Goal: Use online tool/utility: Use online tool/utility

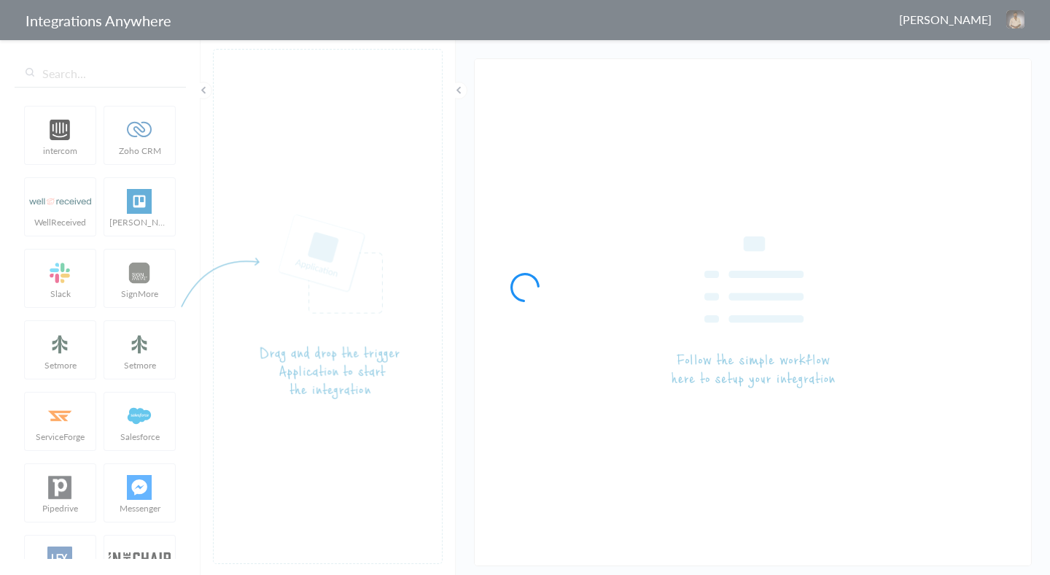
type input "LEX Reception - Salesforce"
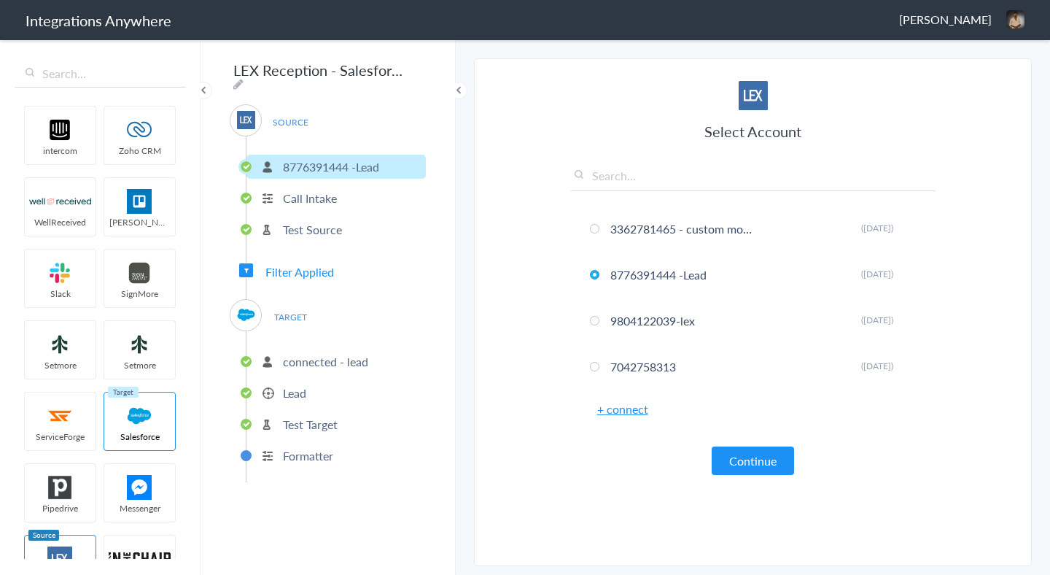
click at [333, 190] on p "Call Intake" at bounding box center [310, 198] width 54 height 17
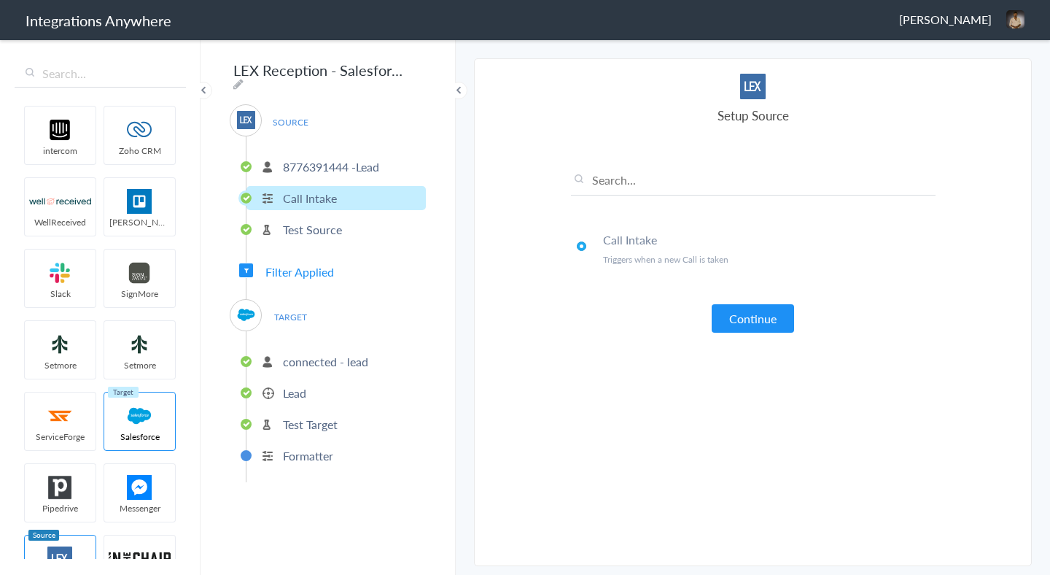
click at [330, 221] on p "Test Source" at bounding box center [312, 229] width 59 height 17
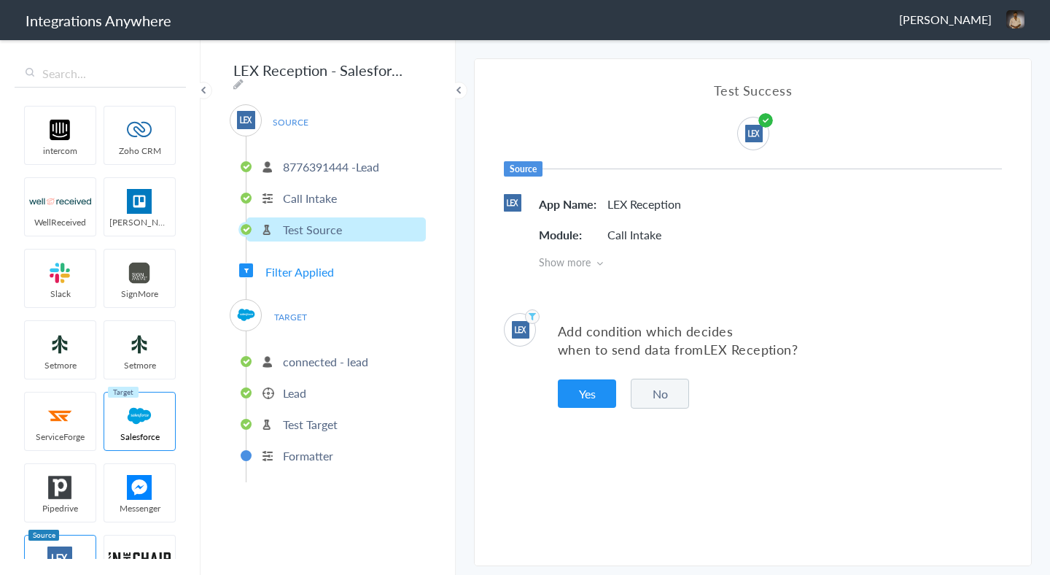
click at [600, 261] on icon at bounding box center [600, 263] width 7 height 10
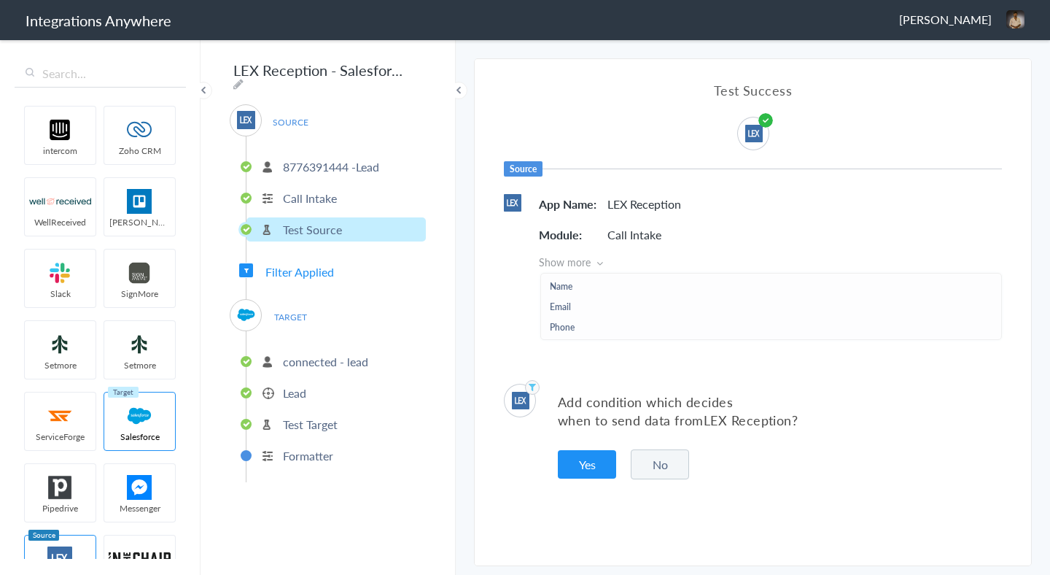
click at [322, 268] on span "Filter Applied" at bounding box center [299, 271] width 69 height 17
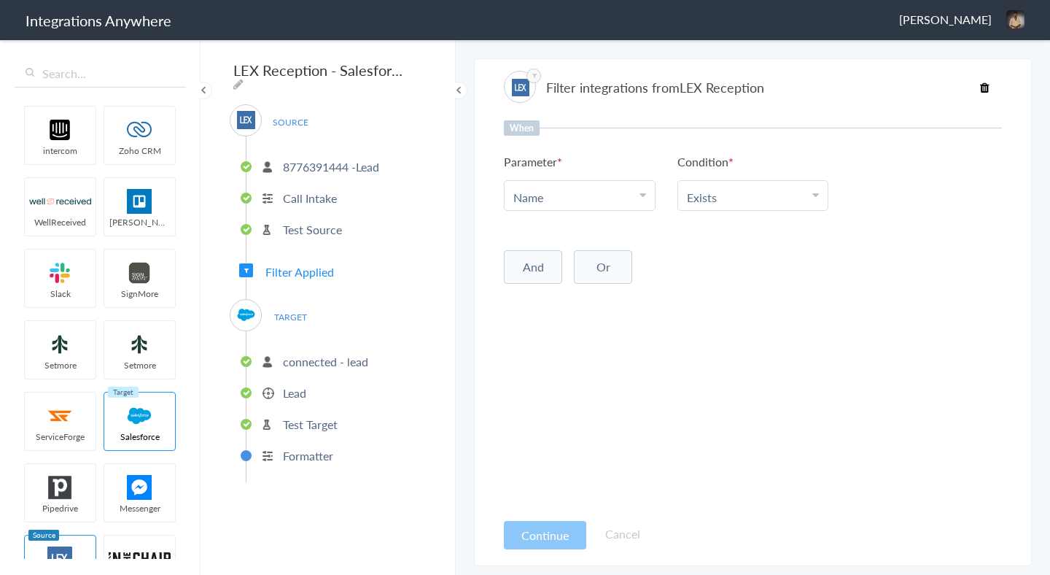
click at [322, 268] on span "Filter Applied" at bounding box center [299, 271] width 69 height 17
click at [249, 263] on span "Filter Applied" at bounding box center [246, 270] width 14 height 14
click at [287, 314] on span "TARGET" at bounding box center [290, 317] width 55 height 20
click at [306, 353] on p "connected - lead" at bounding box center [325, 361] width 85 height 17
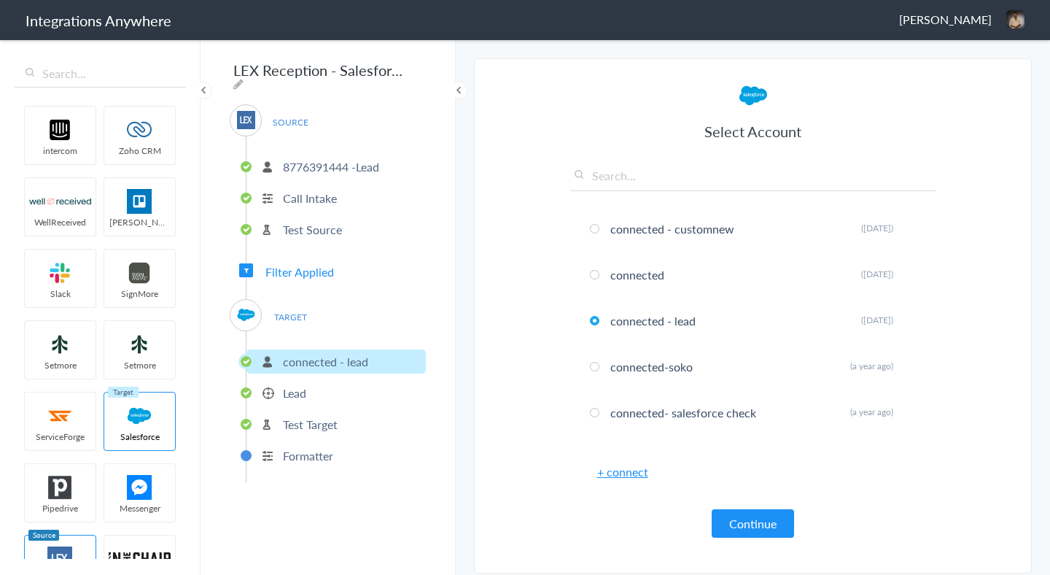
click at [295, 387] on p "Lead" at bounding box center [294, 392] width 23 height 17
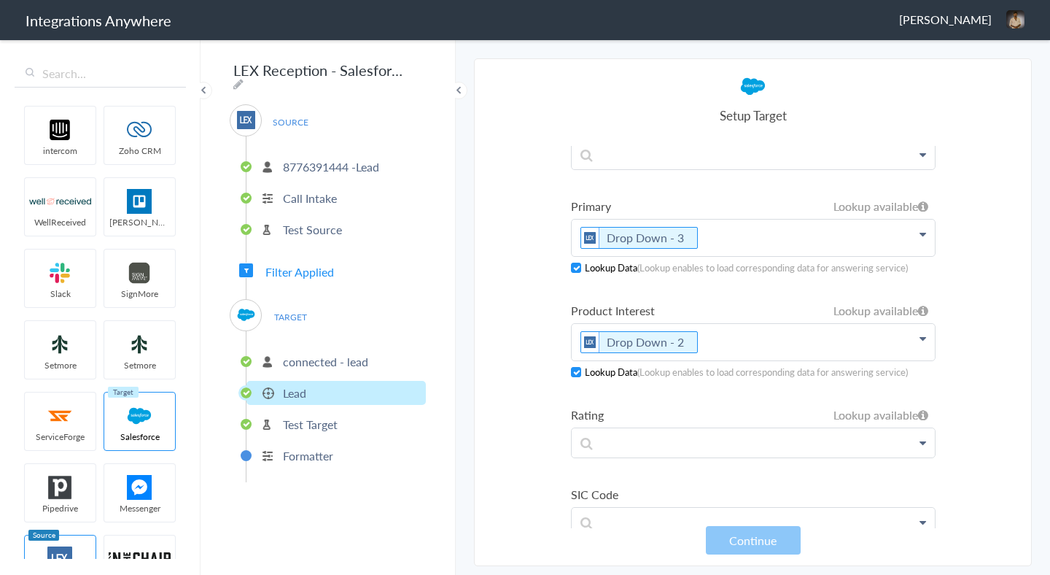
scroll to position [2012, 0]
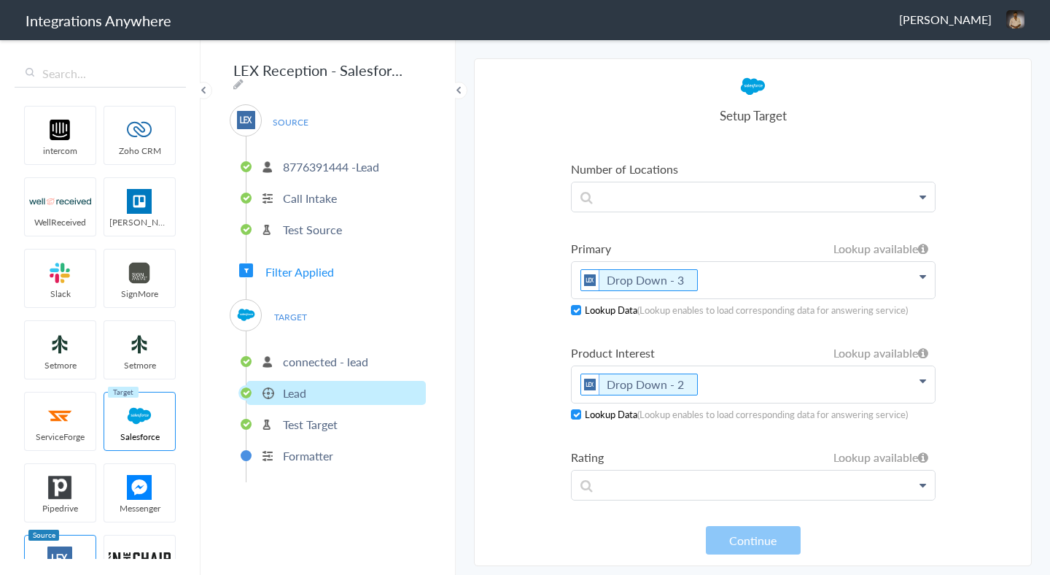
click at [301, 425] on p "Test Target" at bounding box center [310, 424] width 55 height 17
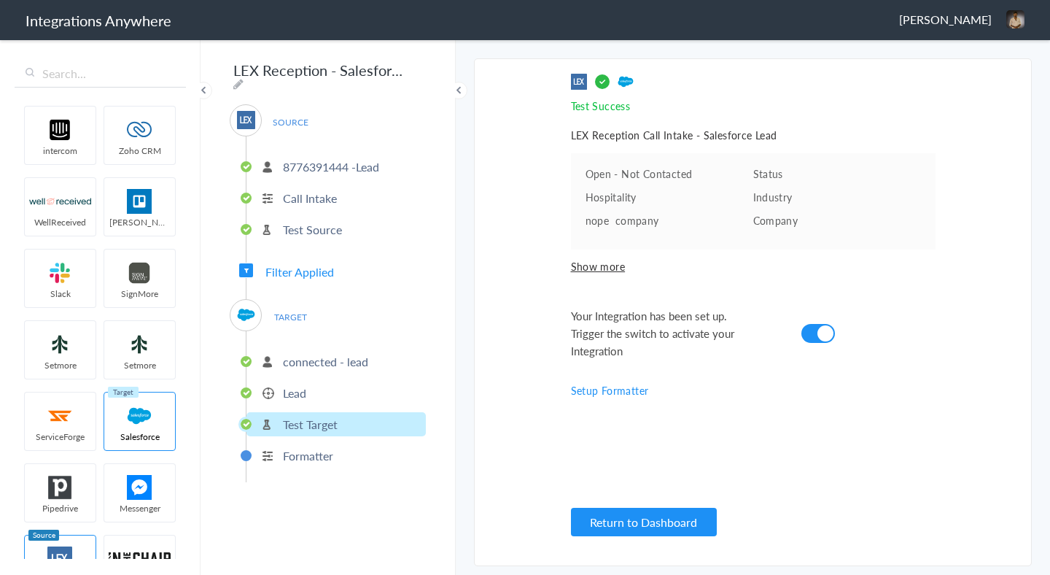
click at [581, 269] on span "Show more" at bounding box center [753, 266] width 365 height 15
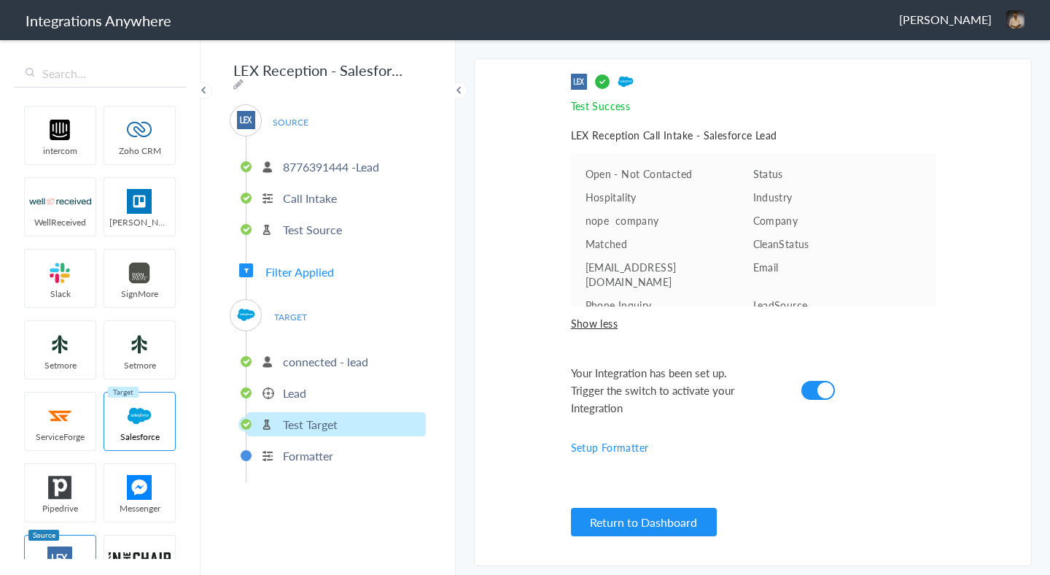
click at [303, 454] on p "Formatter" at bounding box center [308, 455] width 50 height 17
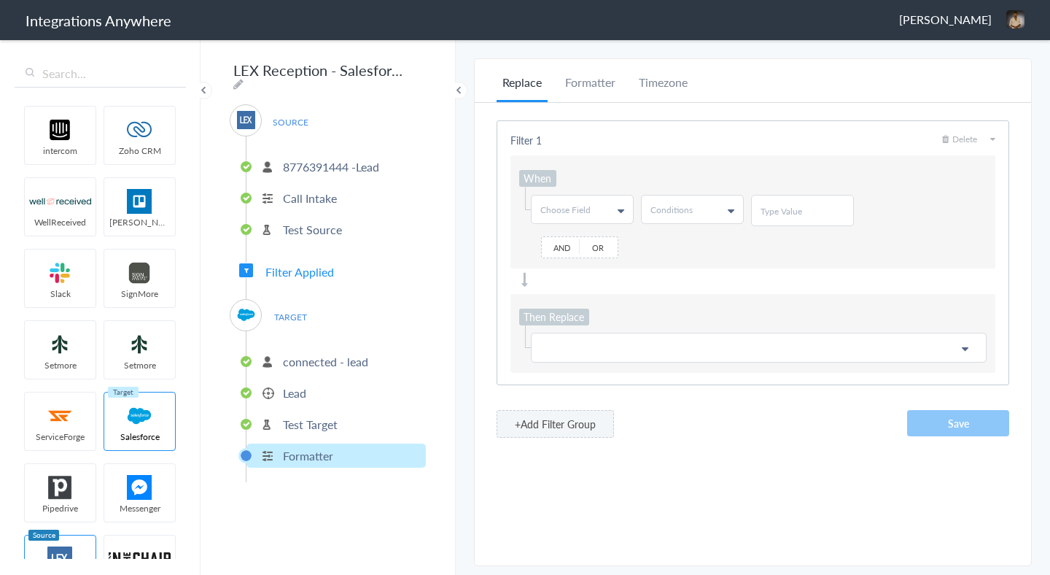
click at [305, 419] on p "Test Target" at bounding box center [310, 424] width 55 height 17
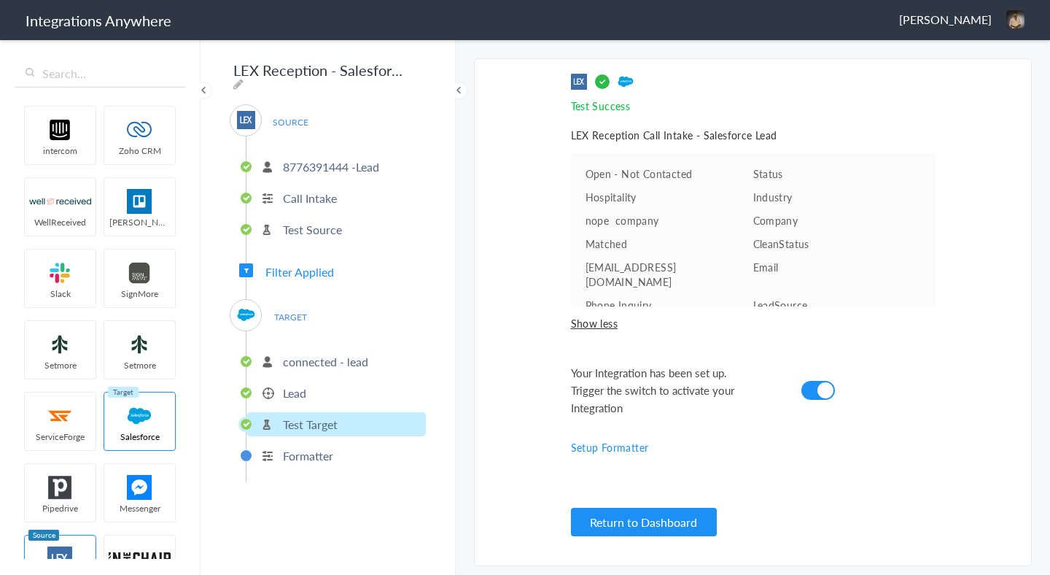
click at [309, 398] on li "Lead" at bounding box center [336, 393] width 179 height 24
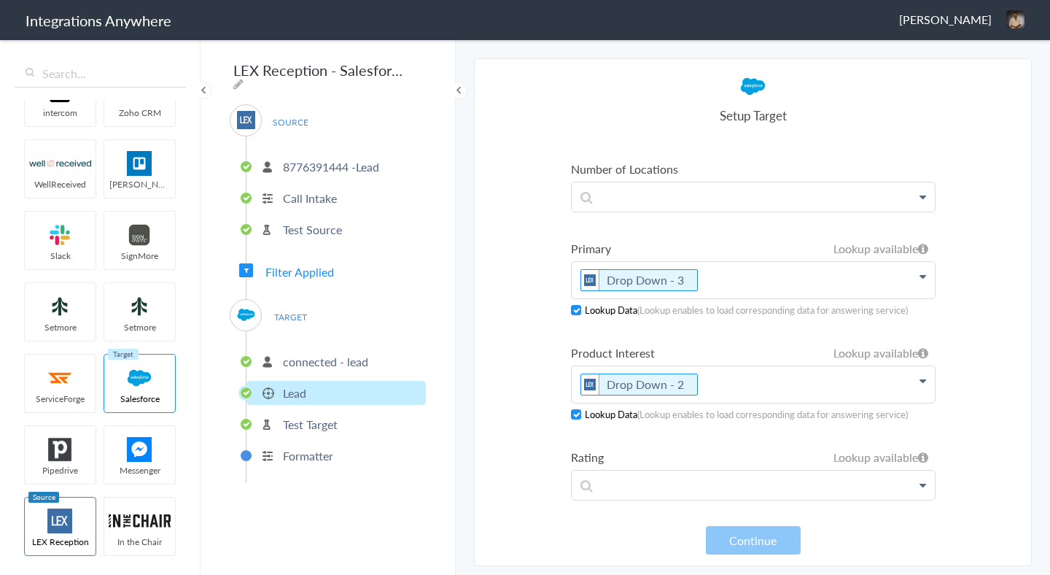
scroll to position [0, 0]
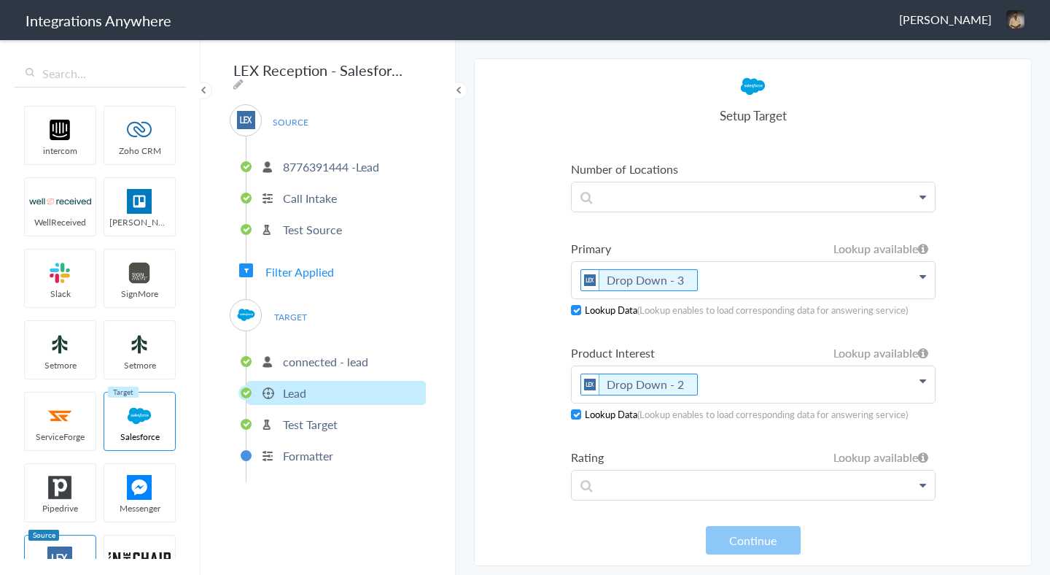
click at [305, 222] on p "Test Source" at bounding box center [312, 229] width 59 height 17
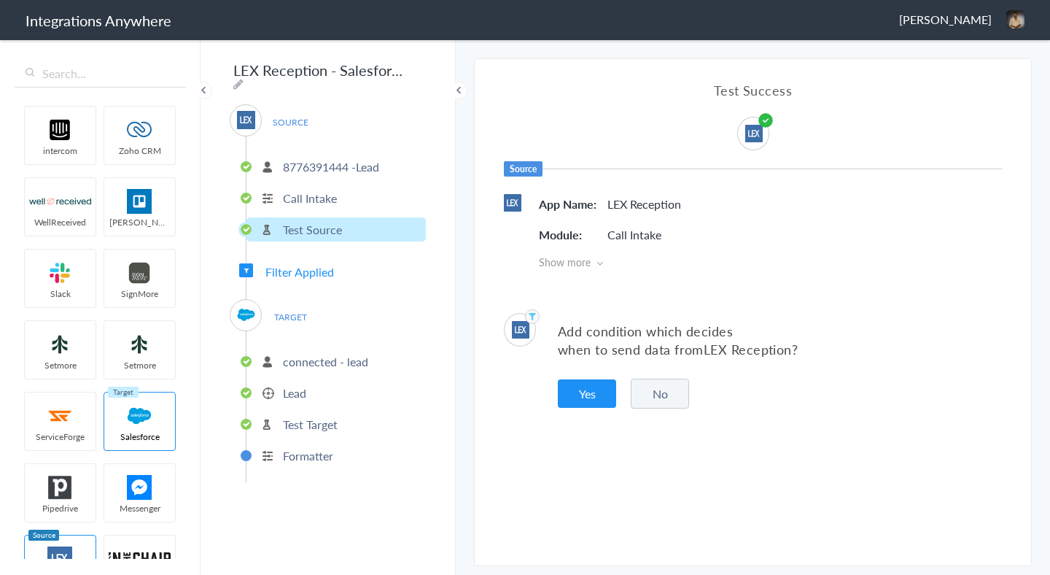
click at [321, 447] on p "Formatter" at bounding box center [308, 455] width 50 height 17
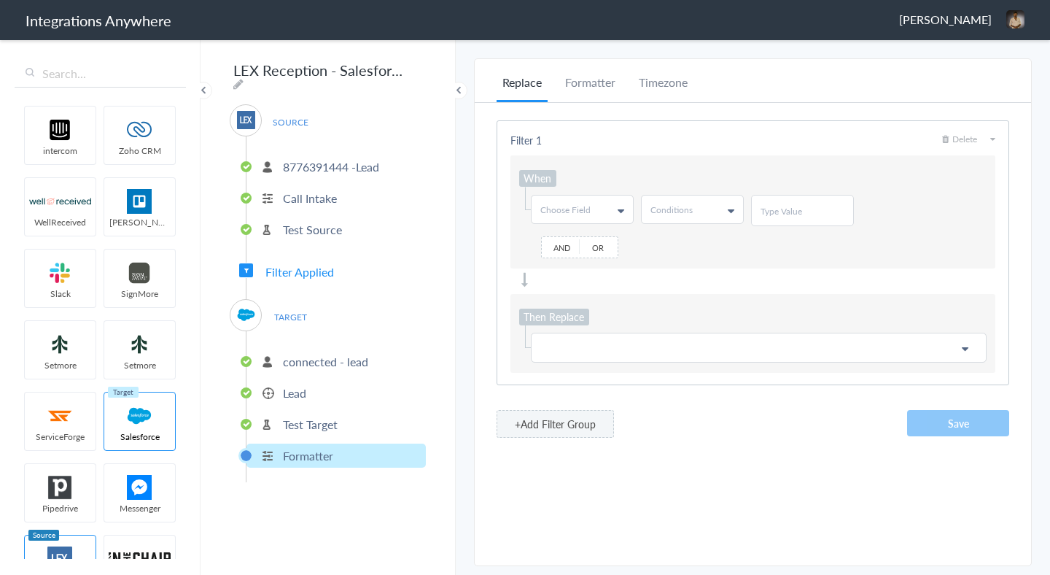
click at [327, 427] on p "Test Target" at bounding box center [310, 424] width 55 height 17
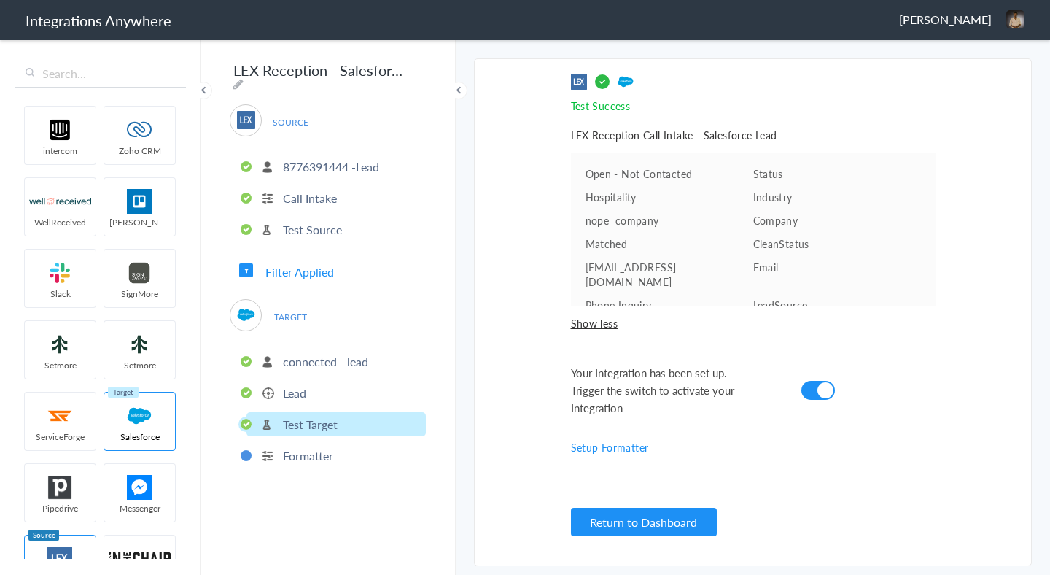
click at [330, 403] on ul "connected - lead [MEDICAL_DATA] Target Formatter" at bounding box center [336, 406] width 180 height 151
click at [332, 385] on li "Lead" at bounding box center [336, 393] width 179 height 24
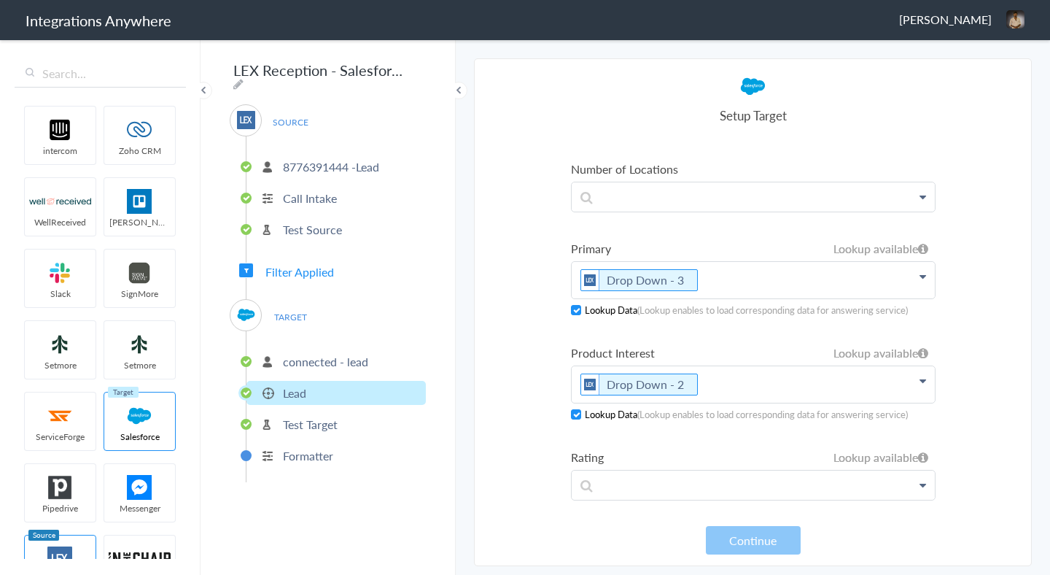
click at [336, 355] on p "connected - lead" at bounding box center [325, 361] width 85 height 17
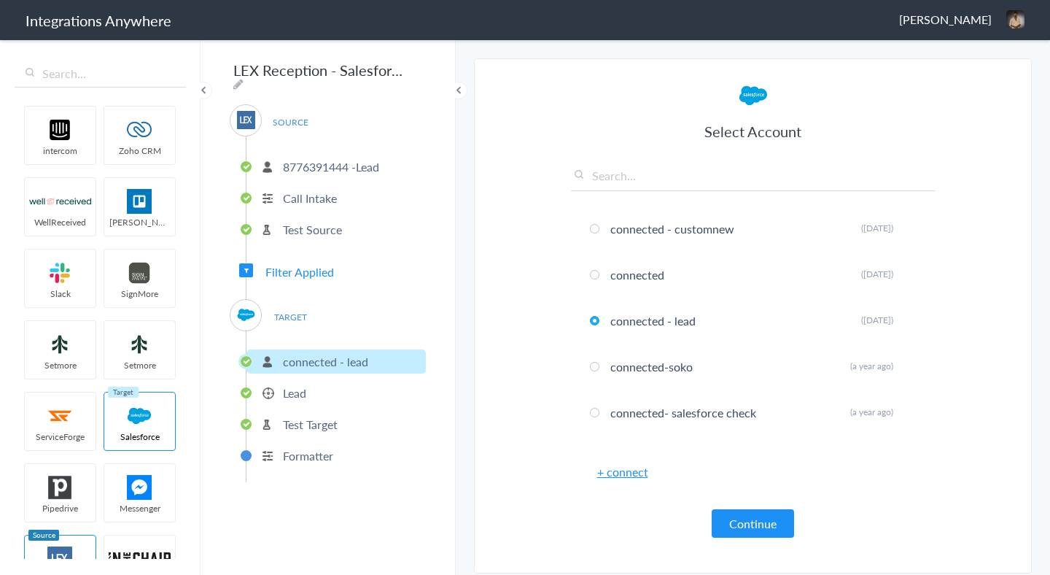
click at [324, 306] on div "TARGET connected - lead [MEDICAL_DATA] Target Formatter" at bounding box center [328, 390] width 196 height 183
click at [328, 232] on li "Test Source" at bounding box center [336, 229] width 179 height 24
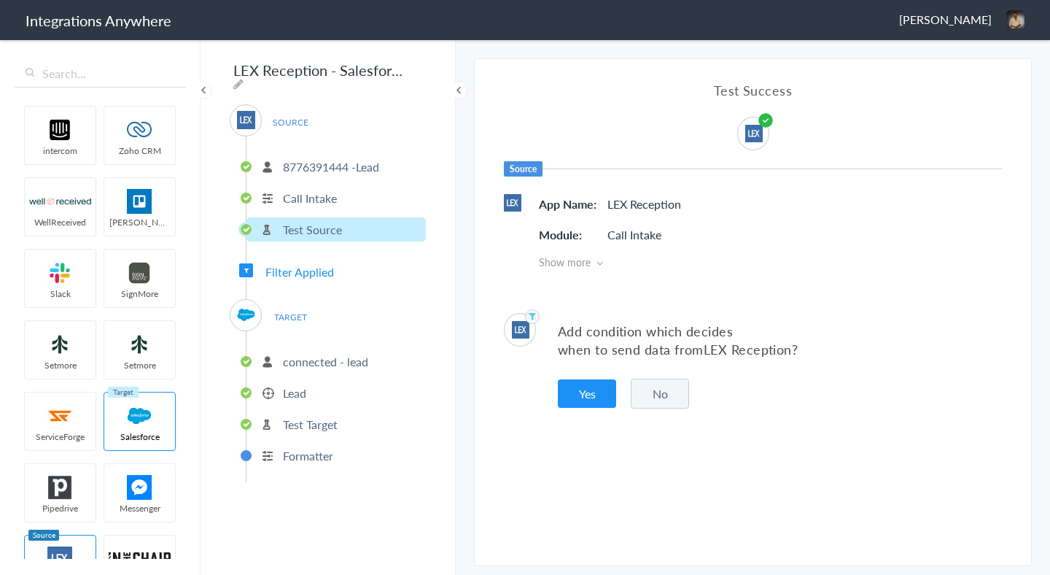
click at [341, 190] on li "Call Intake" at bounding box center [336, 198] width 179 height 24
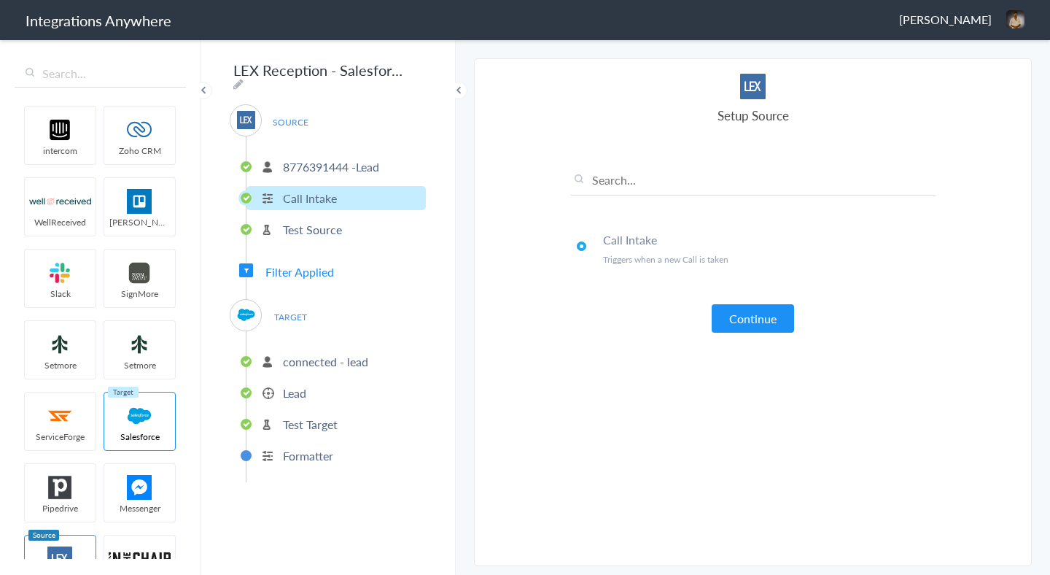
click at [349, 168] on p "8776391444 -Lead" at bounding box center [331, 166] width 96 height 17
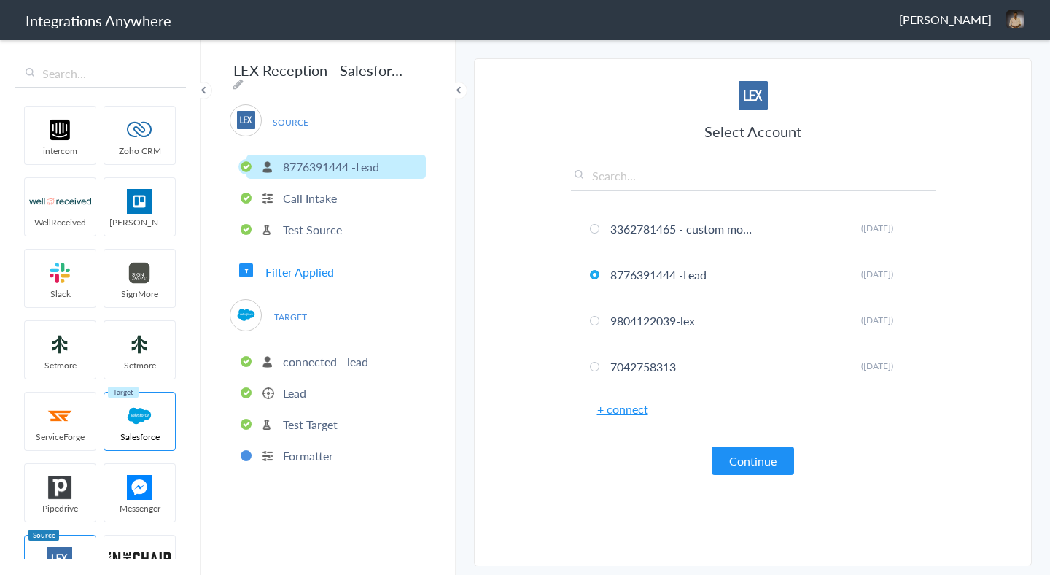
click at [322, 362] on p "connected - lead" at bounding box center [325, 361] width 85 height 17
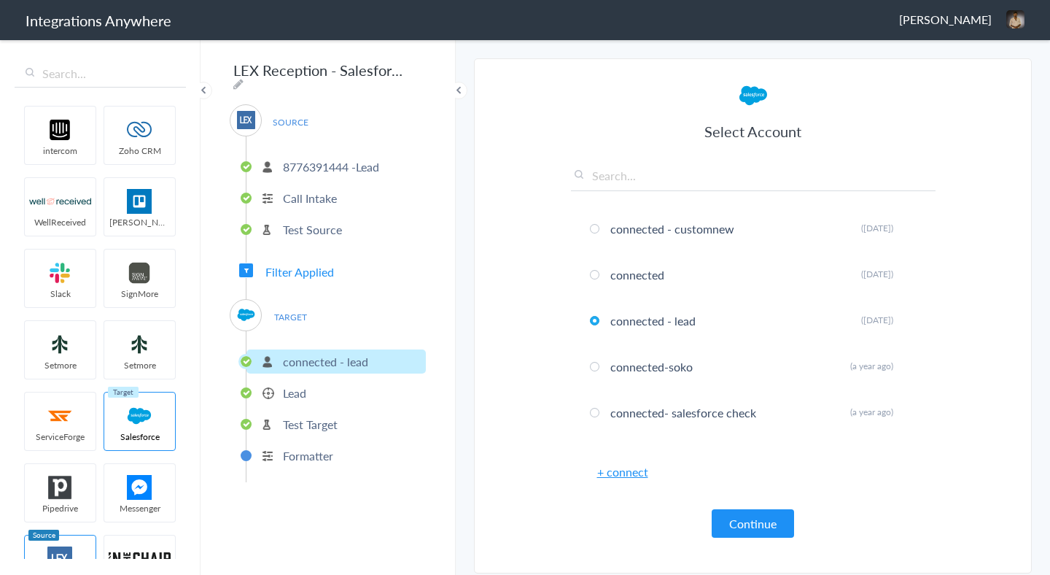
click at [272, 104] on div "SOURCE [PHONE_NUMBER] -Lead Call Intake Test Source" at bounding box center [328, 180] width 196 height 152
click at [281, 117] on span "SOURCE" at bounding box center [290, 122] width 55 height 20
click at [233, 115] on div "SOURCE" at bounding box center [246, 120] width 32 height 32
click at [298, 271] on span "Filter Applied" at bounding box center [299, 271] width 69 height 17
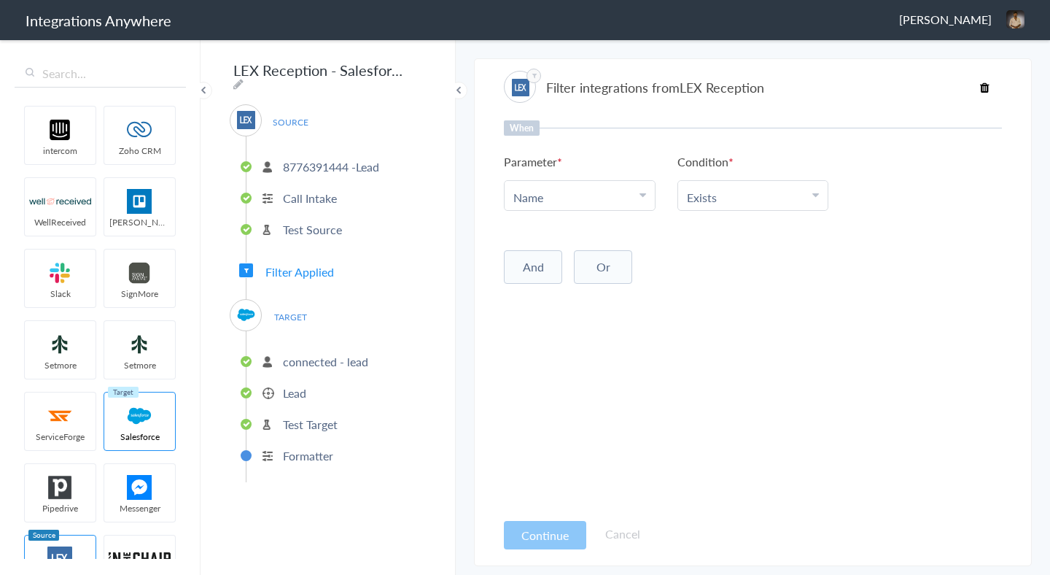
click at [308, 228] on p "Test Source" at bounding box center [312, 229] width 59 height 17
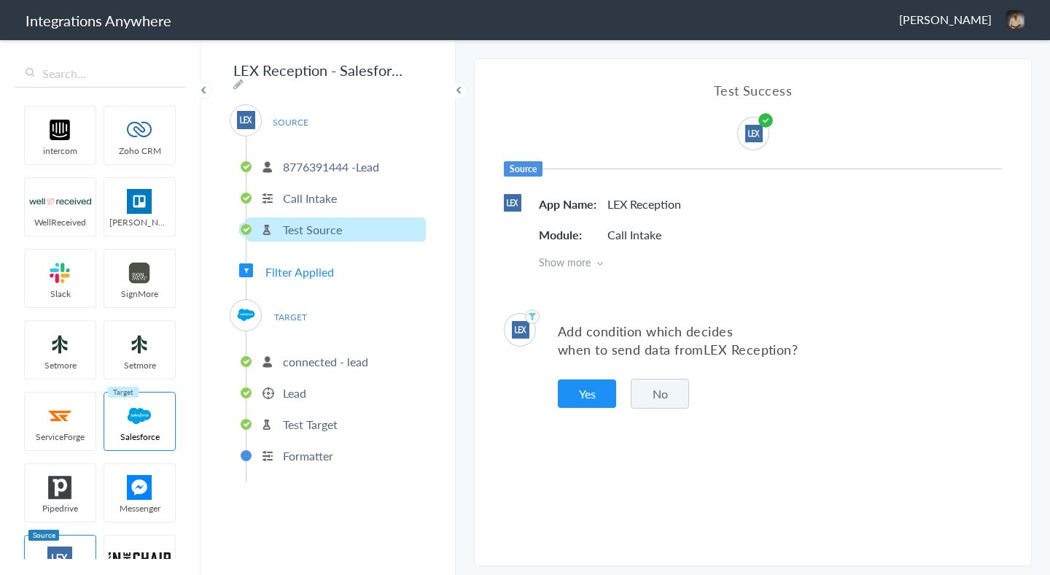
click at [315, 192] on p "Call Intake" at bounding box center [310, 198] width 54 height 17
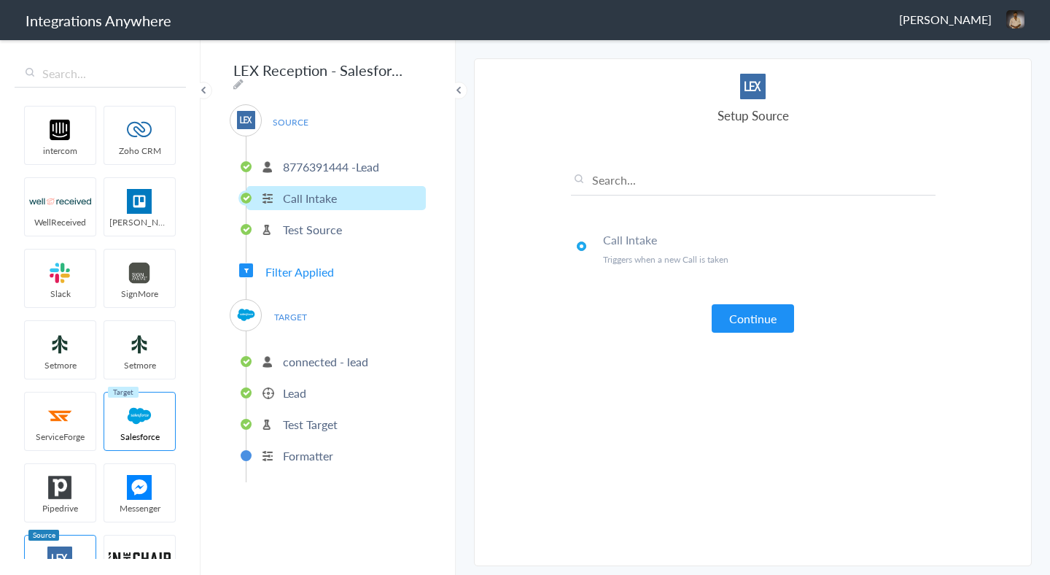
click at [338, 158] on p "8776391444 -Lead" at bounding box center [331, 166] width 96 height 17
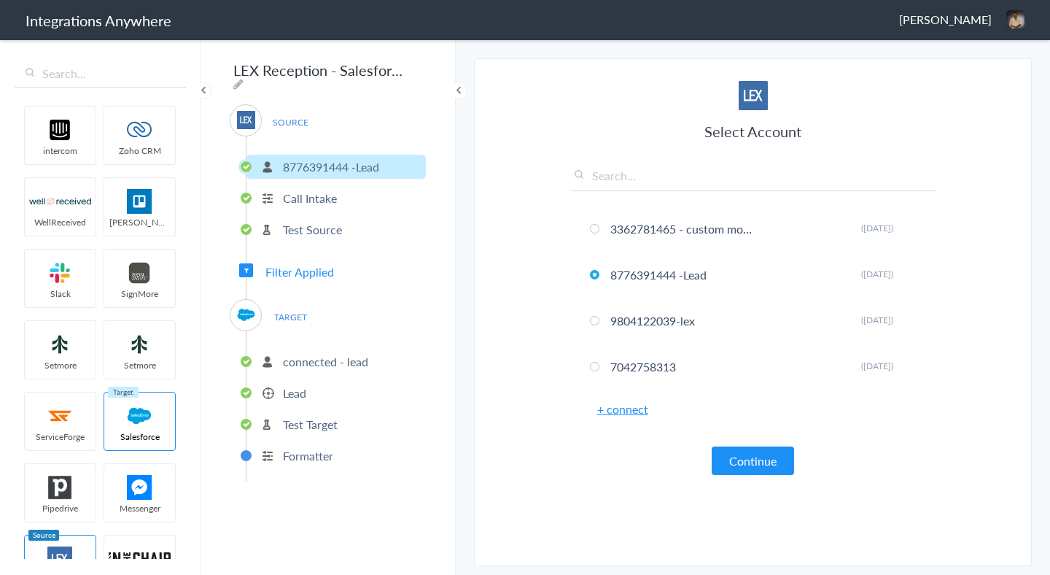
click at [322, 381] on li "Lead" at bounding box center [336, 393] width 179 height 24
